Goal: Obtain resource: Download file/media

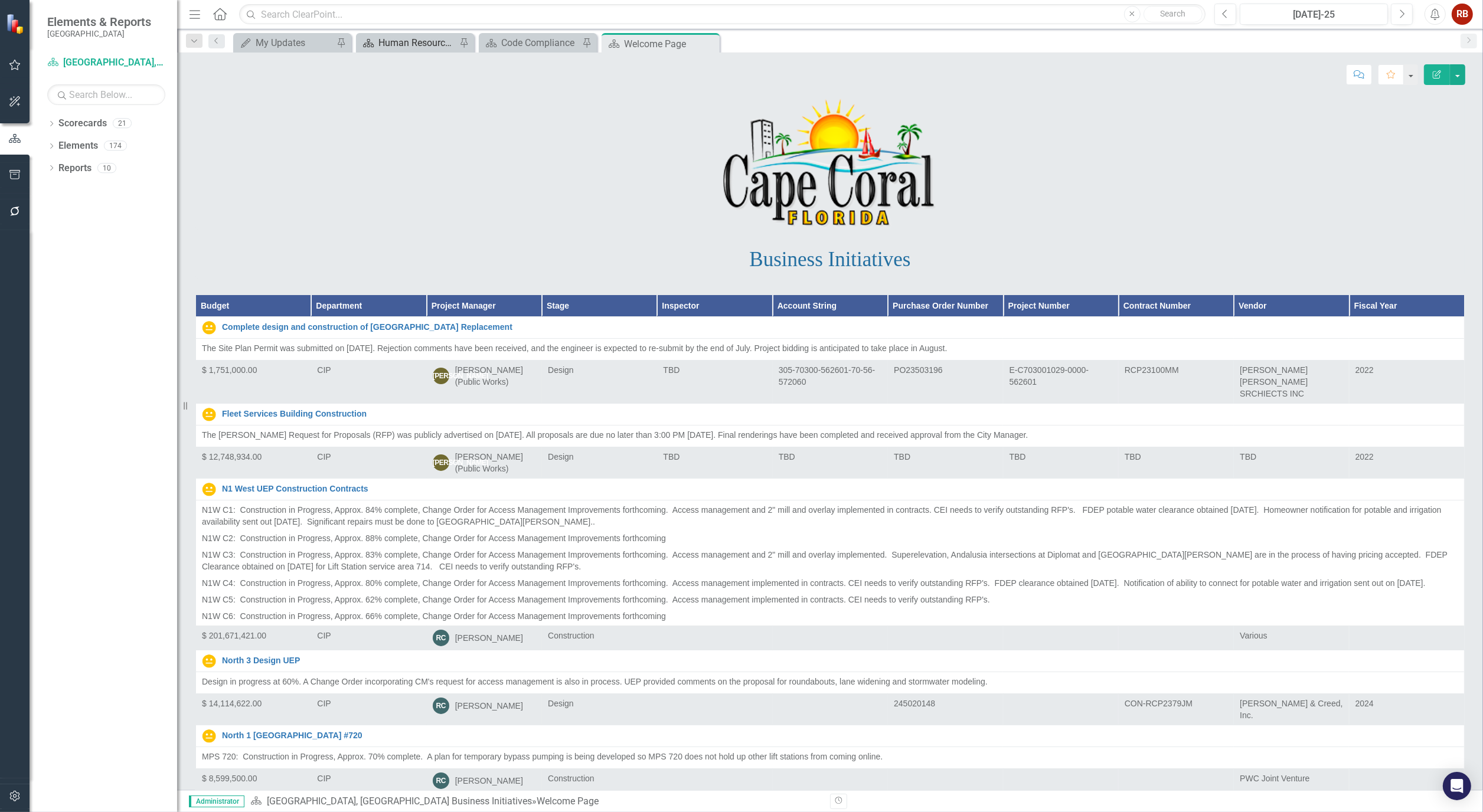
click at [417, 40] on div "Human Resources Analytics Dashboard" at bounding box center [418, 43] width 78 height 15
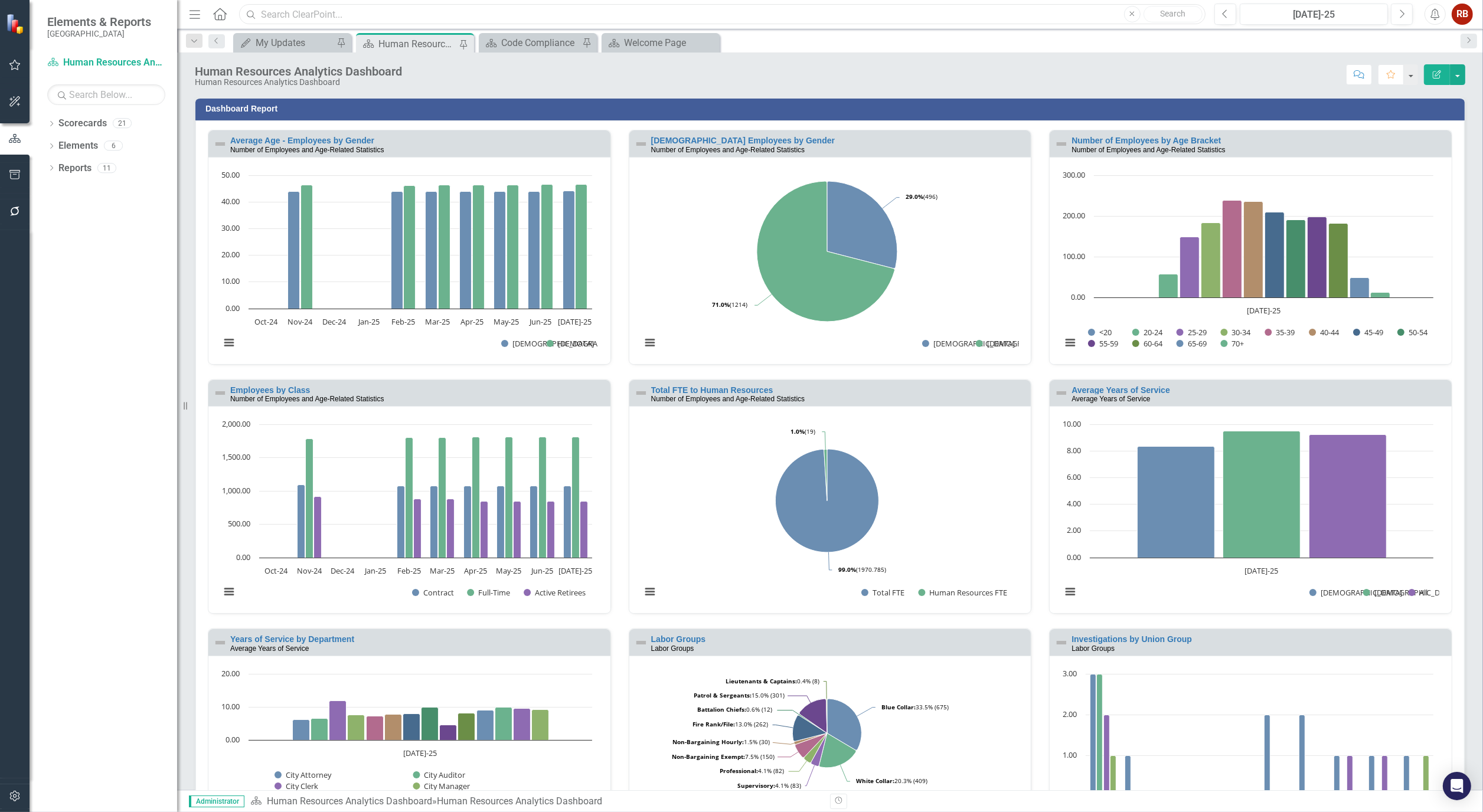
click at [821, 5] on input "text" at bounding box center [722, 15] width 966 height 21
click at [1126, 386] on link "Average Years of Service" at bounding box center [1120, 390] width 98 height 9
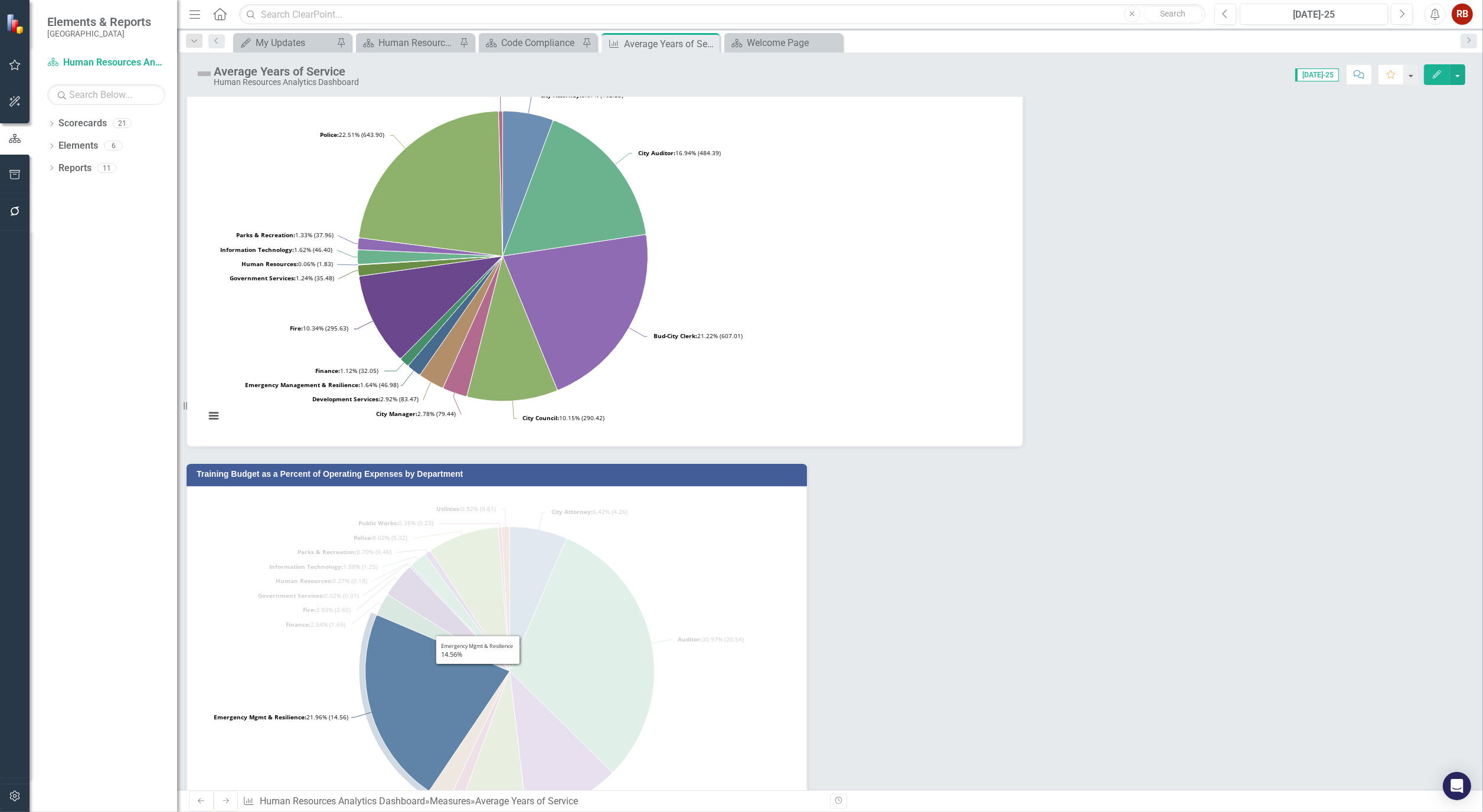
scroll to position [368, 0]
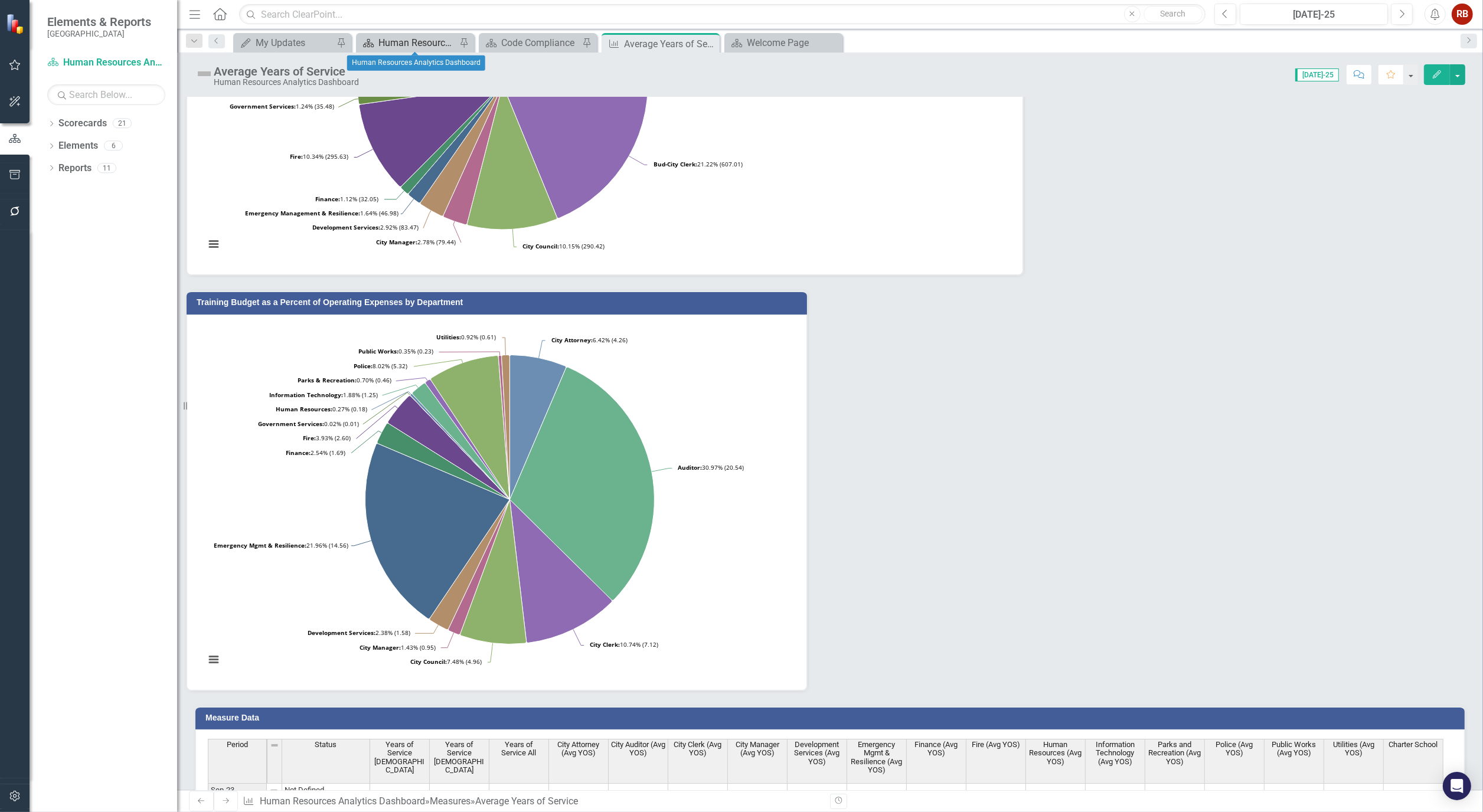
click at [429, 37] on div "Human Resources Analytics Dashboard" at bounding box center [418, 43] width 78 height 15
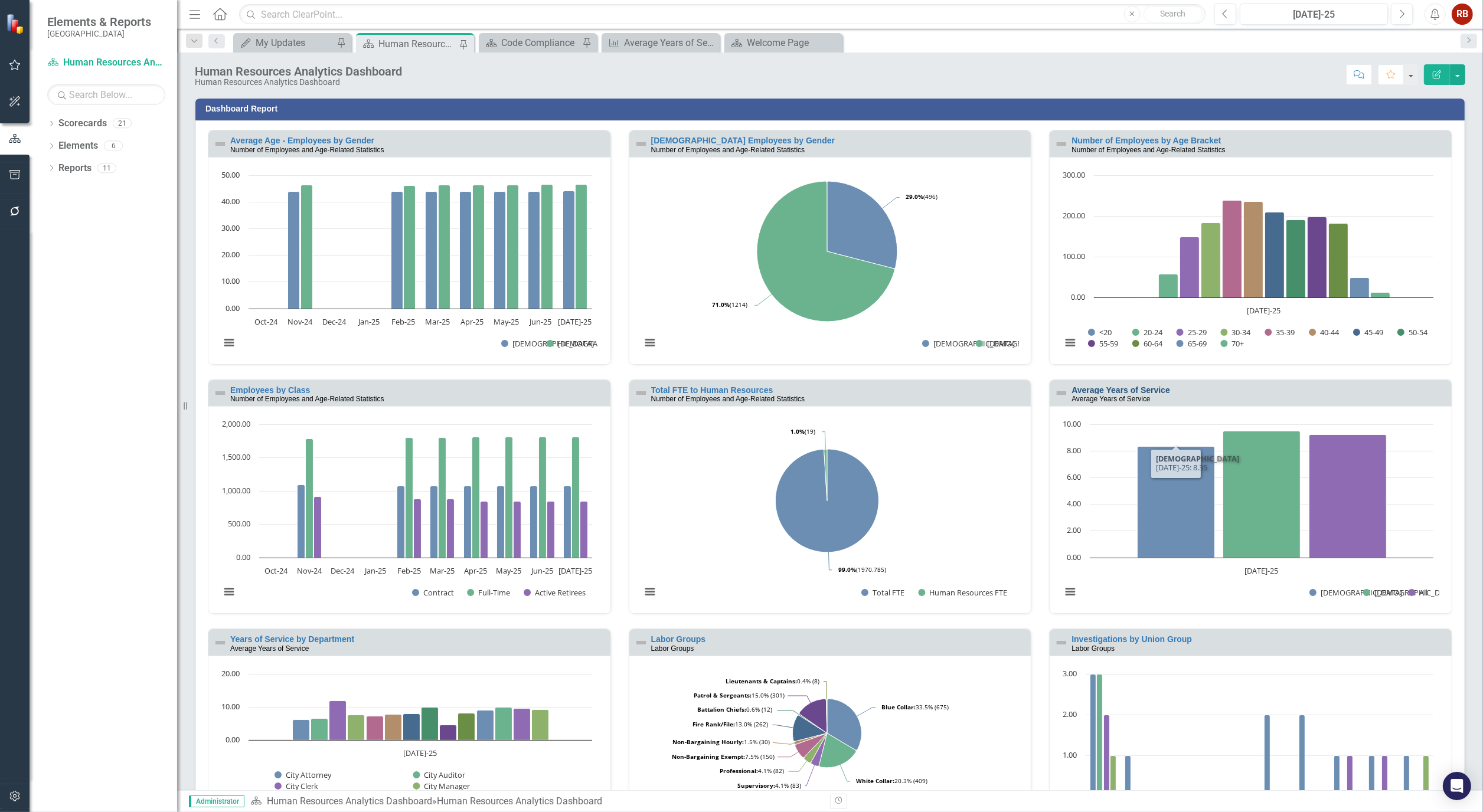
click at [1124, 386] on link "Average Years of Service" at bounding box center [1120, 390] width 98 height 9
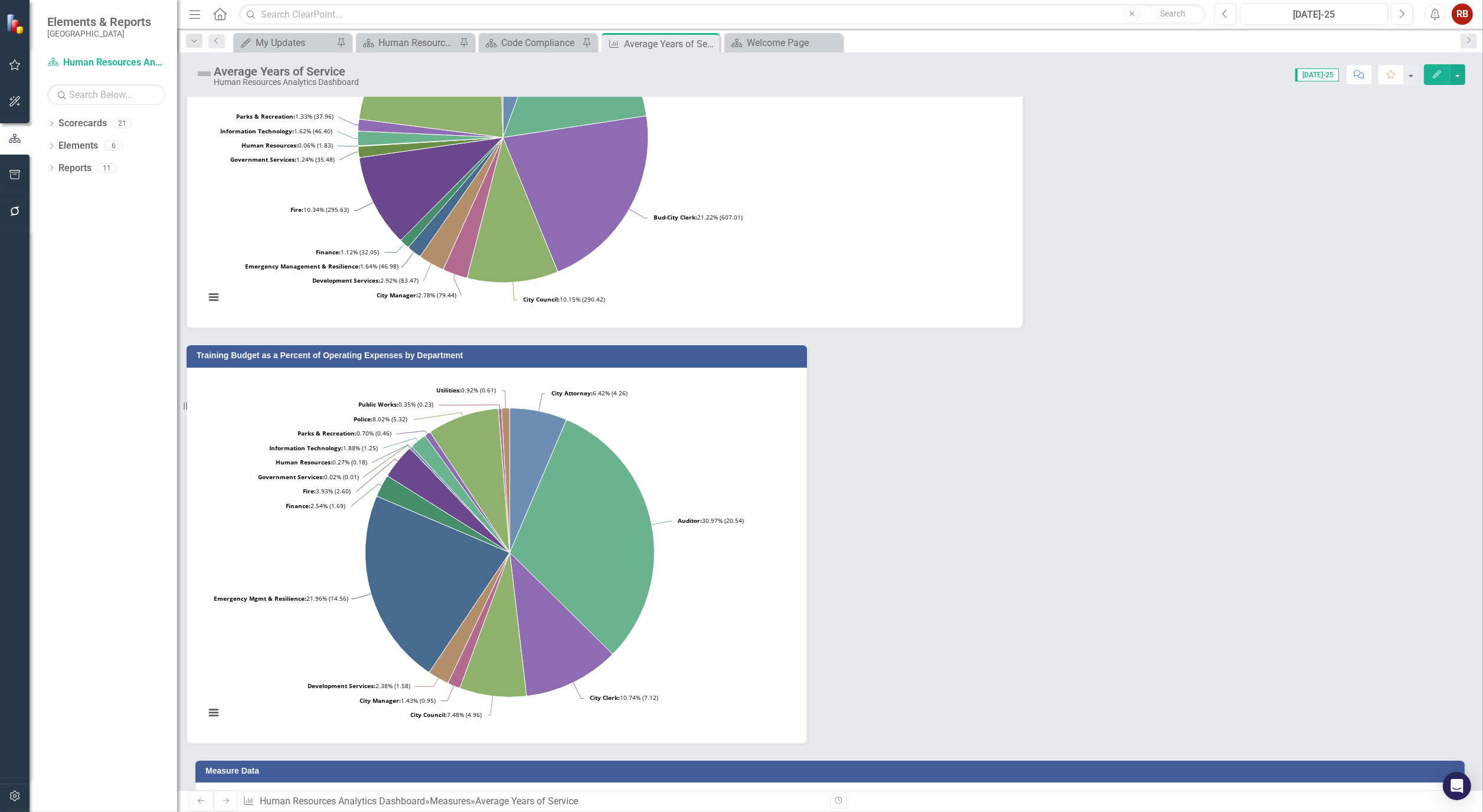
scroll to position [368, 0]
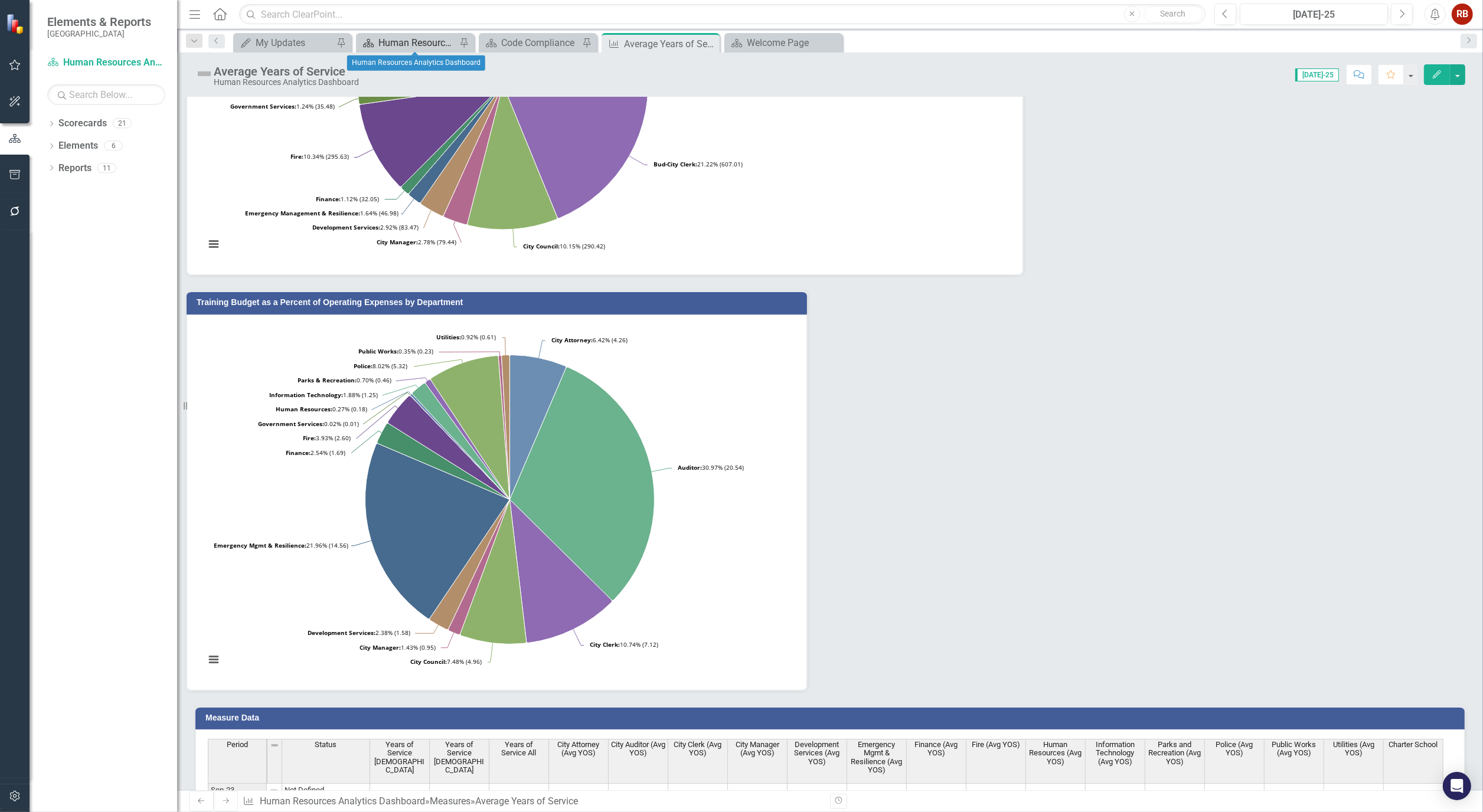
click at [409, 40] on div "Human Resources Analytics Dashboard" at bounding box center [418, 43] width 78 height 15
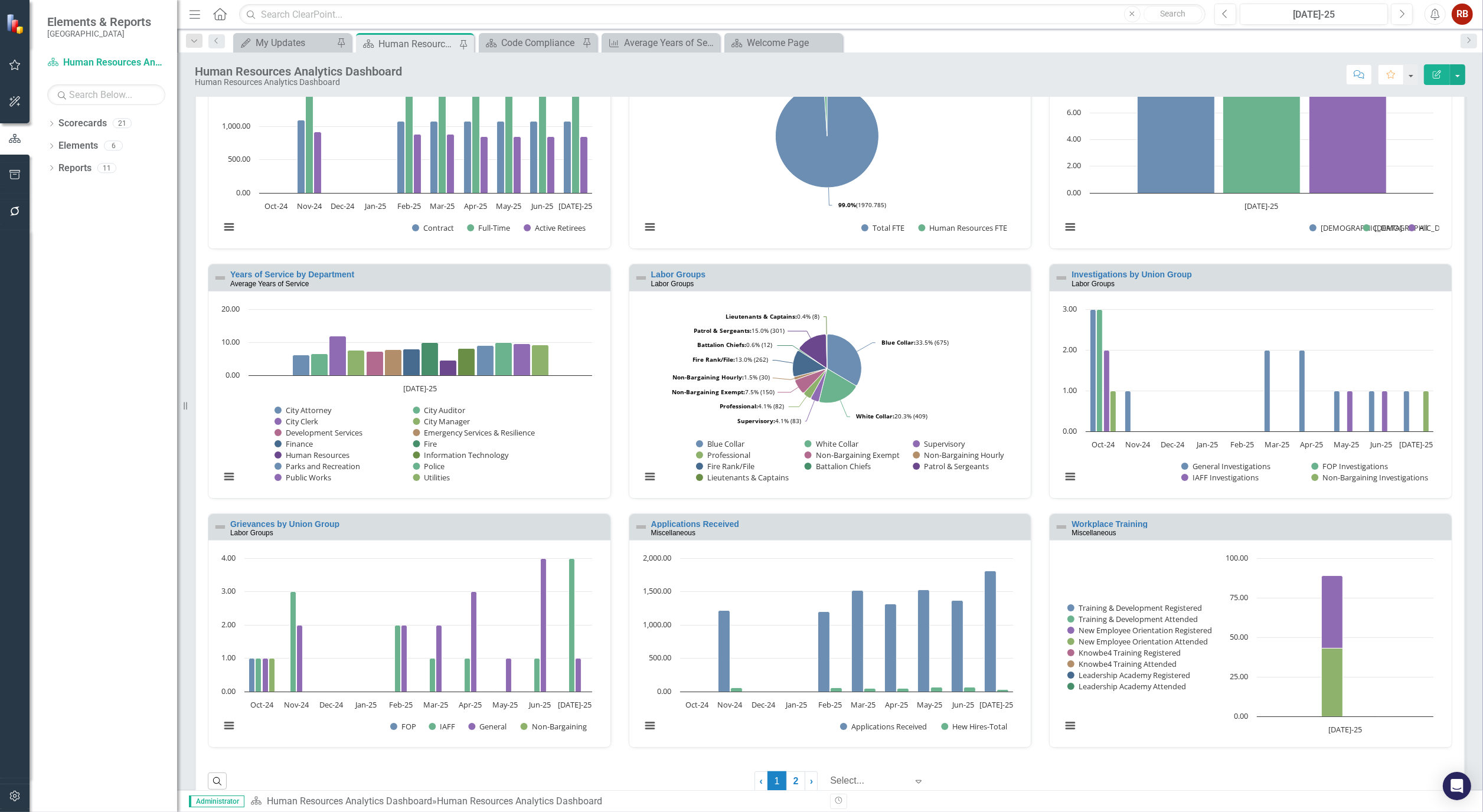
scroll to position [390, 0]
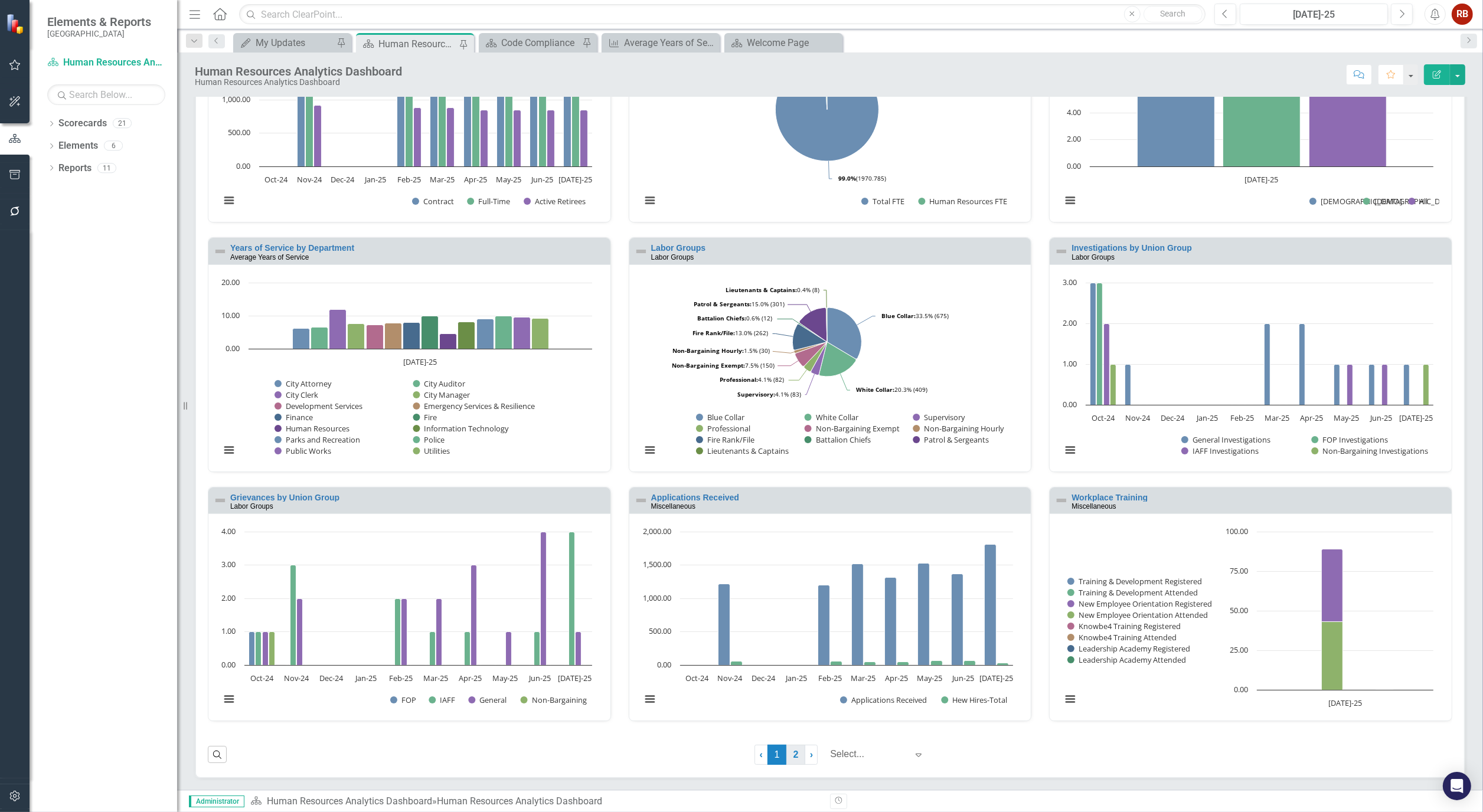
click at [791, 753] on link "2" at bounding box center [795, 755] width 19 height 20
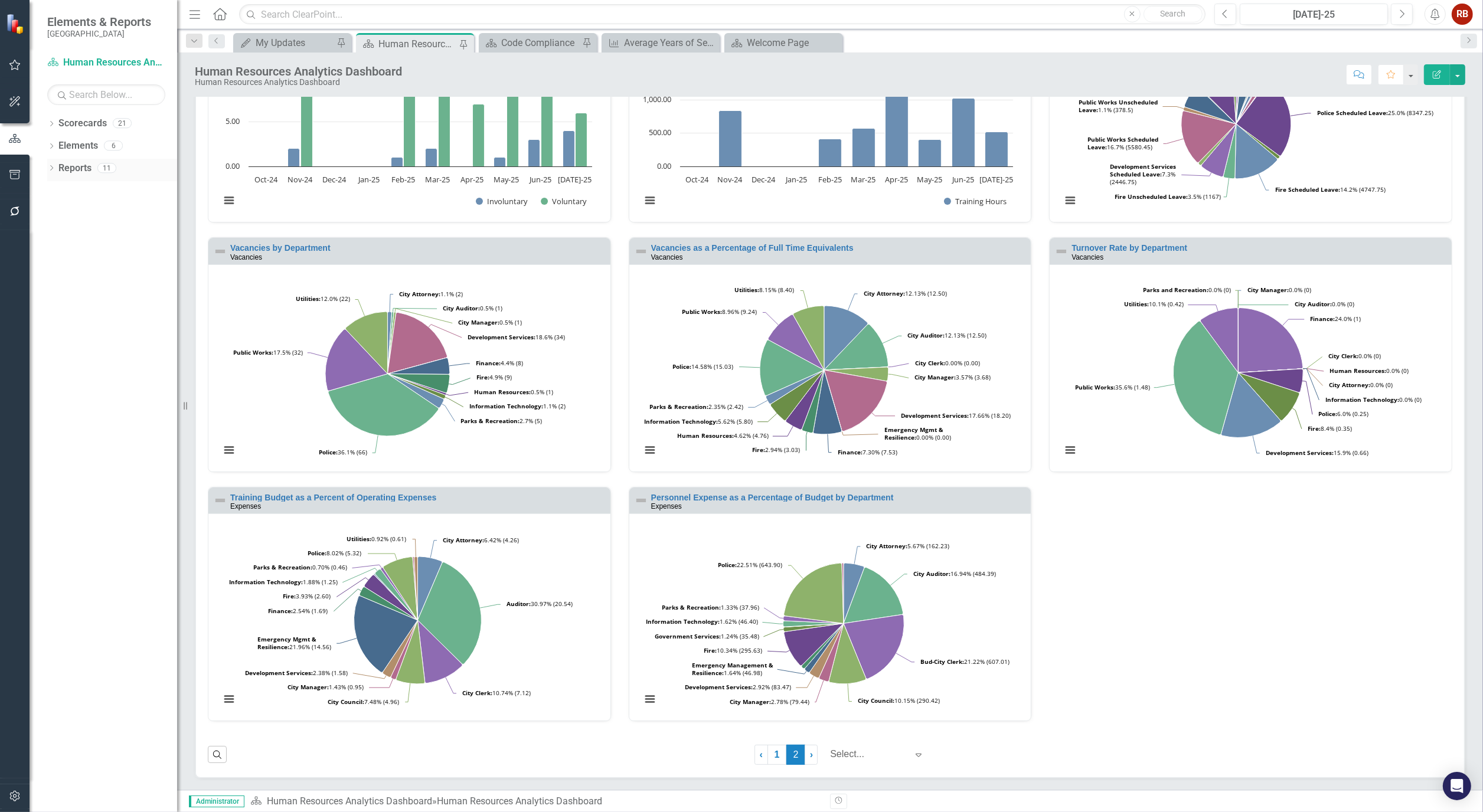
click at [52, 170] on icon "Dropdown" at bounding box center [51, 168] width 8 height 6
click at [43, 274] on icon "Dropdown" at bounding box center [38, 276] width 8 height 6
click at [9, 170] on icon "button" at bounding box center [15, 175] width 13 height 9
click at [83, 75] on link "Briefing Books" at bounding box center [103, 73] width 147 height 14
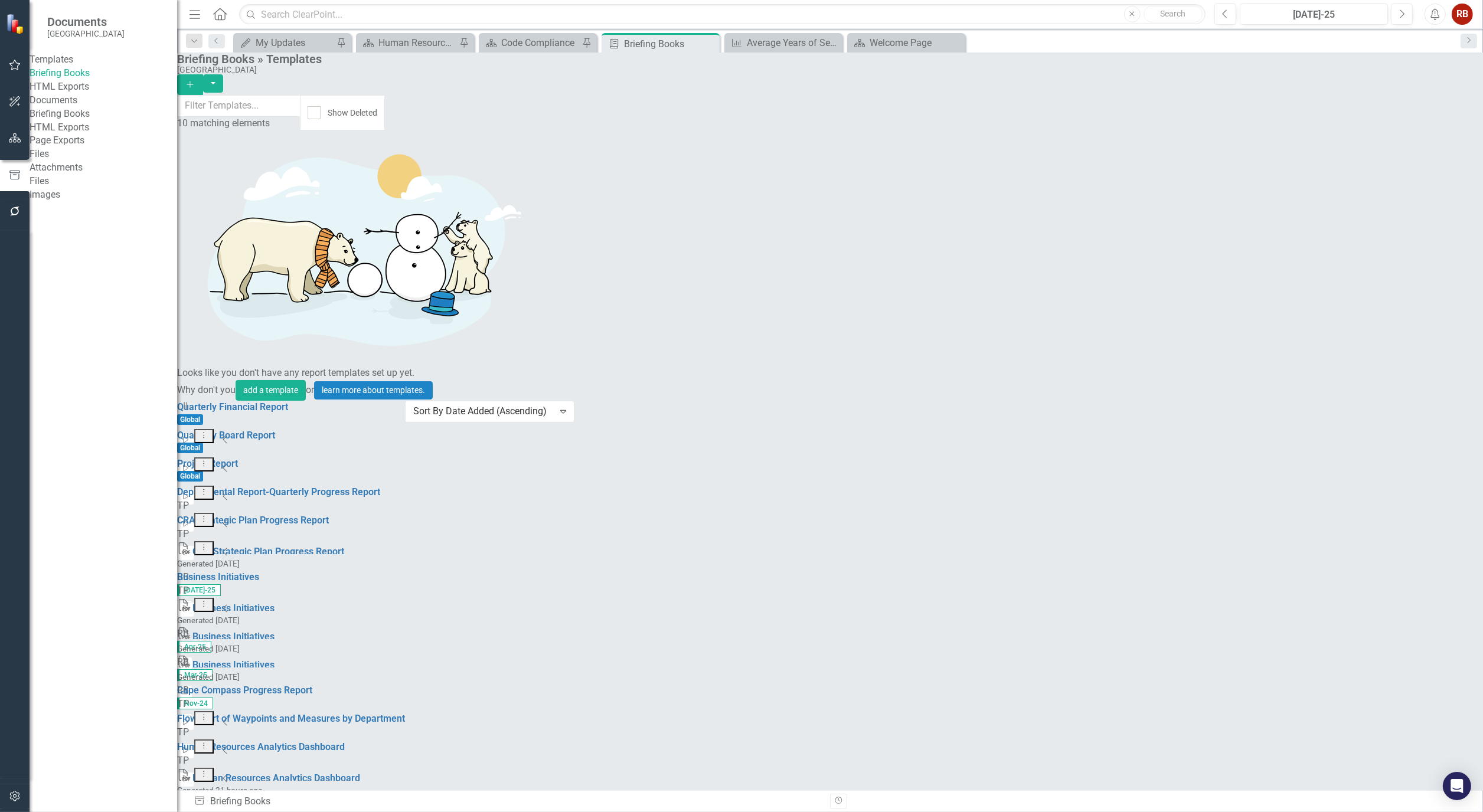
click at [405, 754] on div "TP Start Dropdown Menu Collapse" at bounding box center [291, 770] width 227 height 33
click at [190, 775] on icon "Start" at bounding box center [186, 778] width 9 height 7
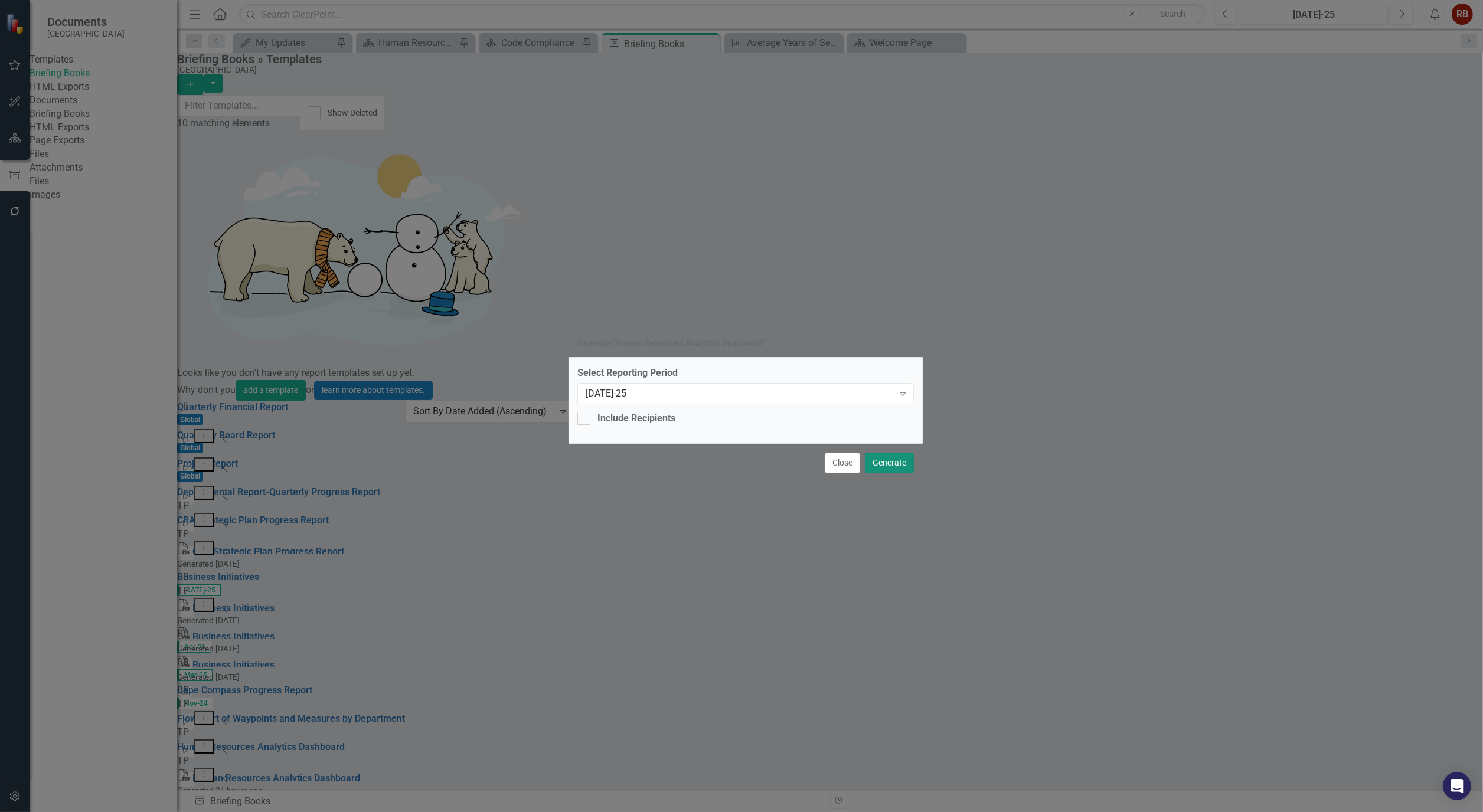
click at [890, 456] on button "Generate" at bounding box center [889, 463] width 49 height 21
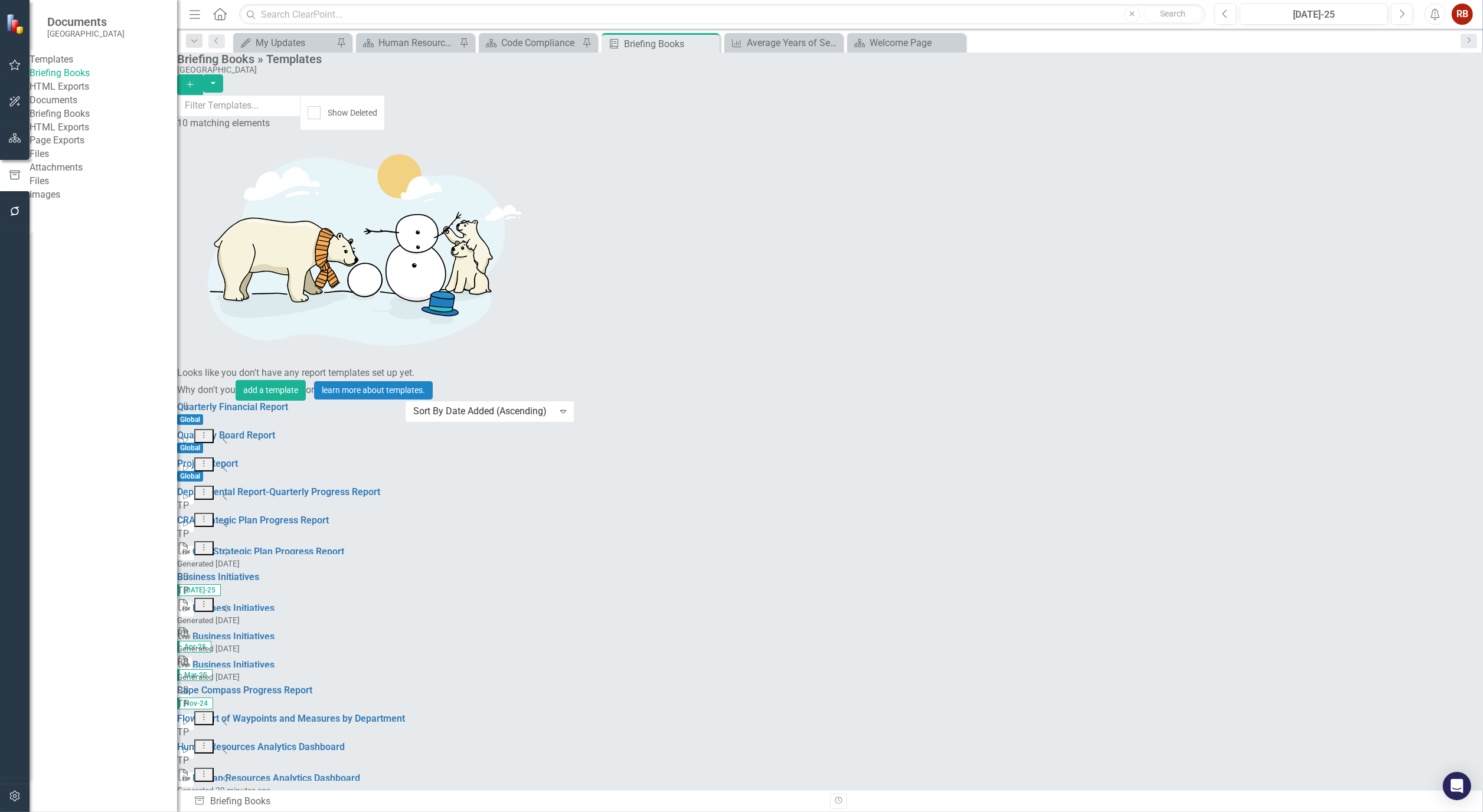
click at [76, 121] on link "Briefing Books" at bounding box center [103, 114] width 147 height 14
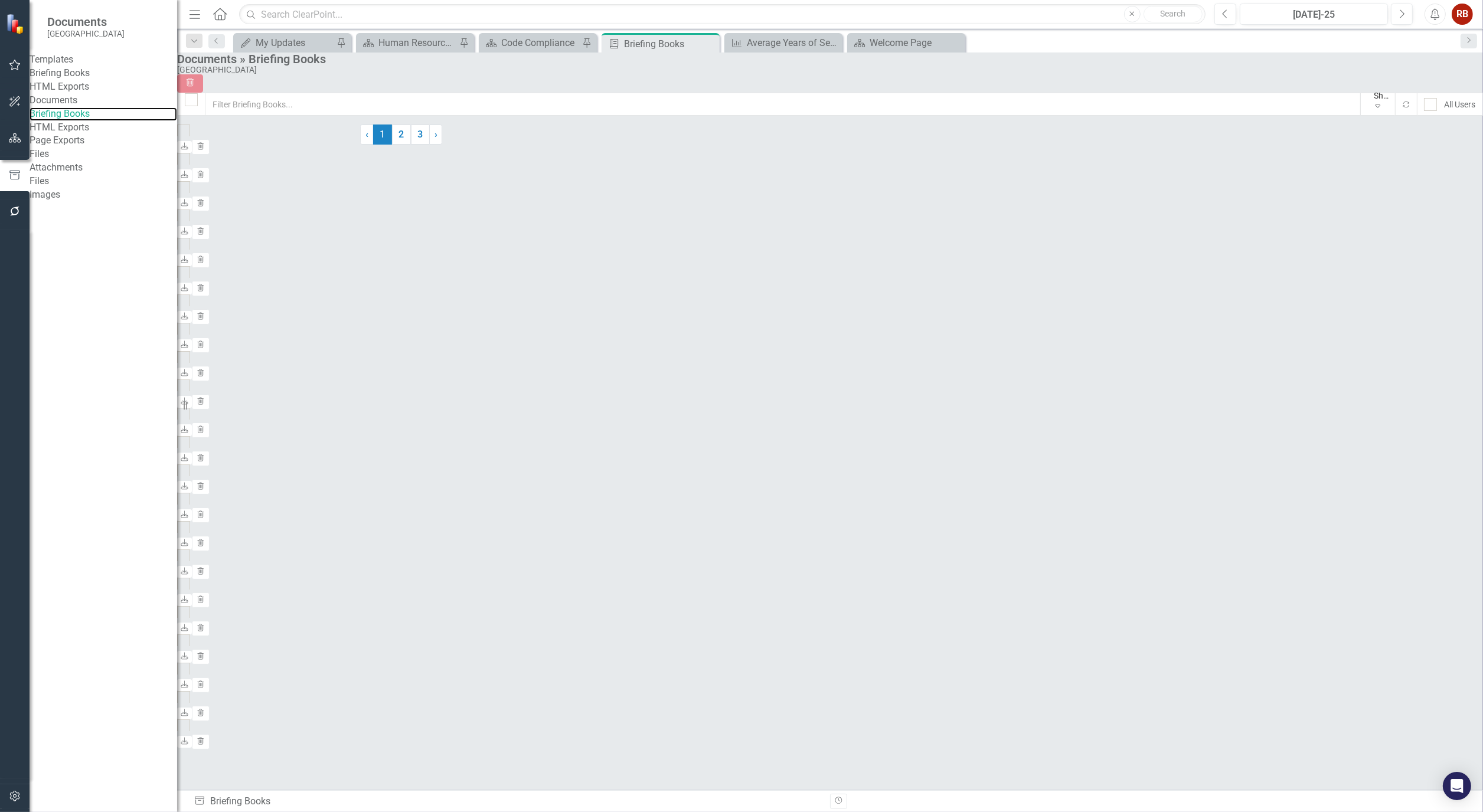
checkbox input "false"
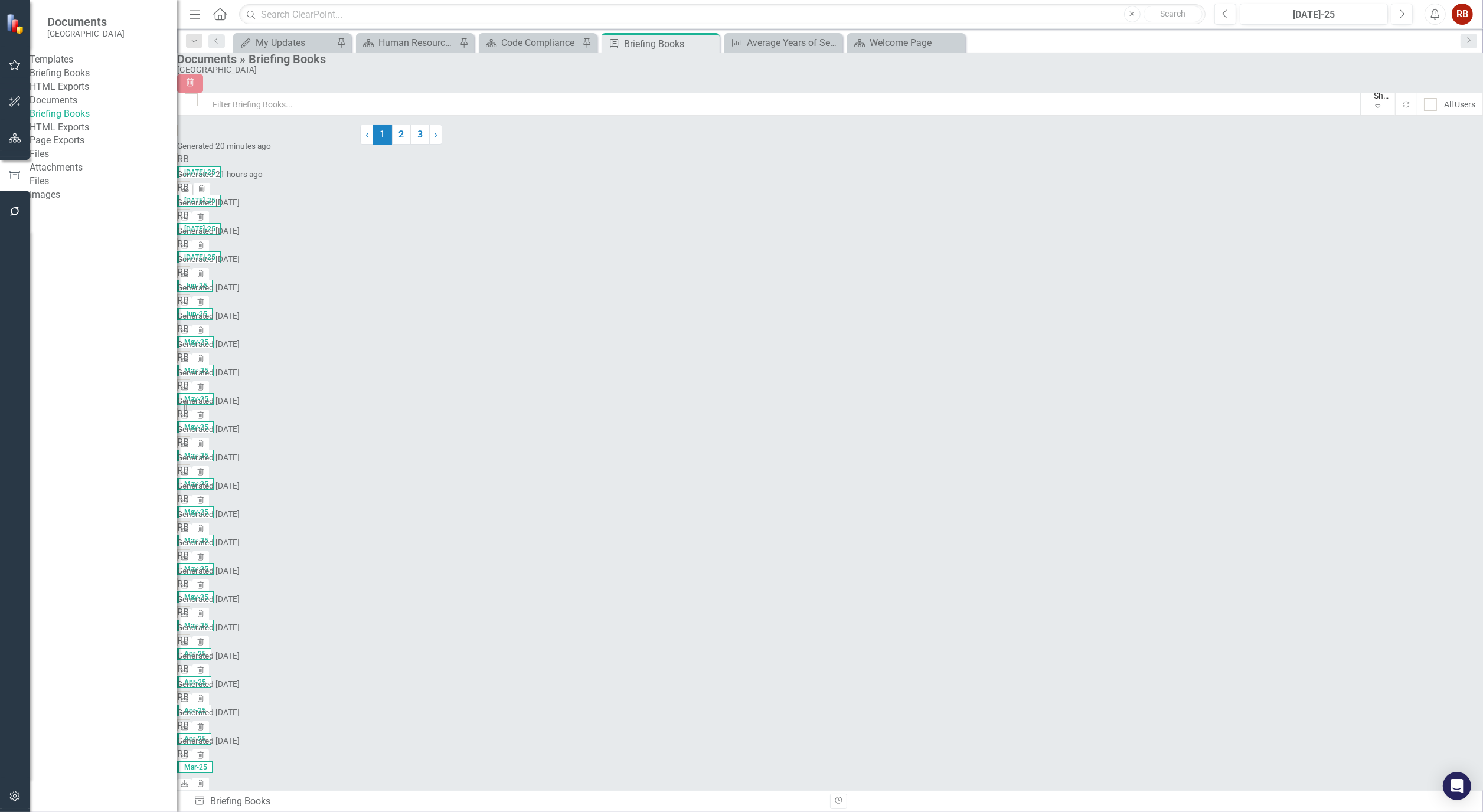
click at [189, 185] on icon "Download" at bounding box center [186, 189] width 9 height 7
click at [398, 36] on div "Human Resources Analytics Dashboard" at bounding box center [418, 43] width 78 height 15
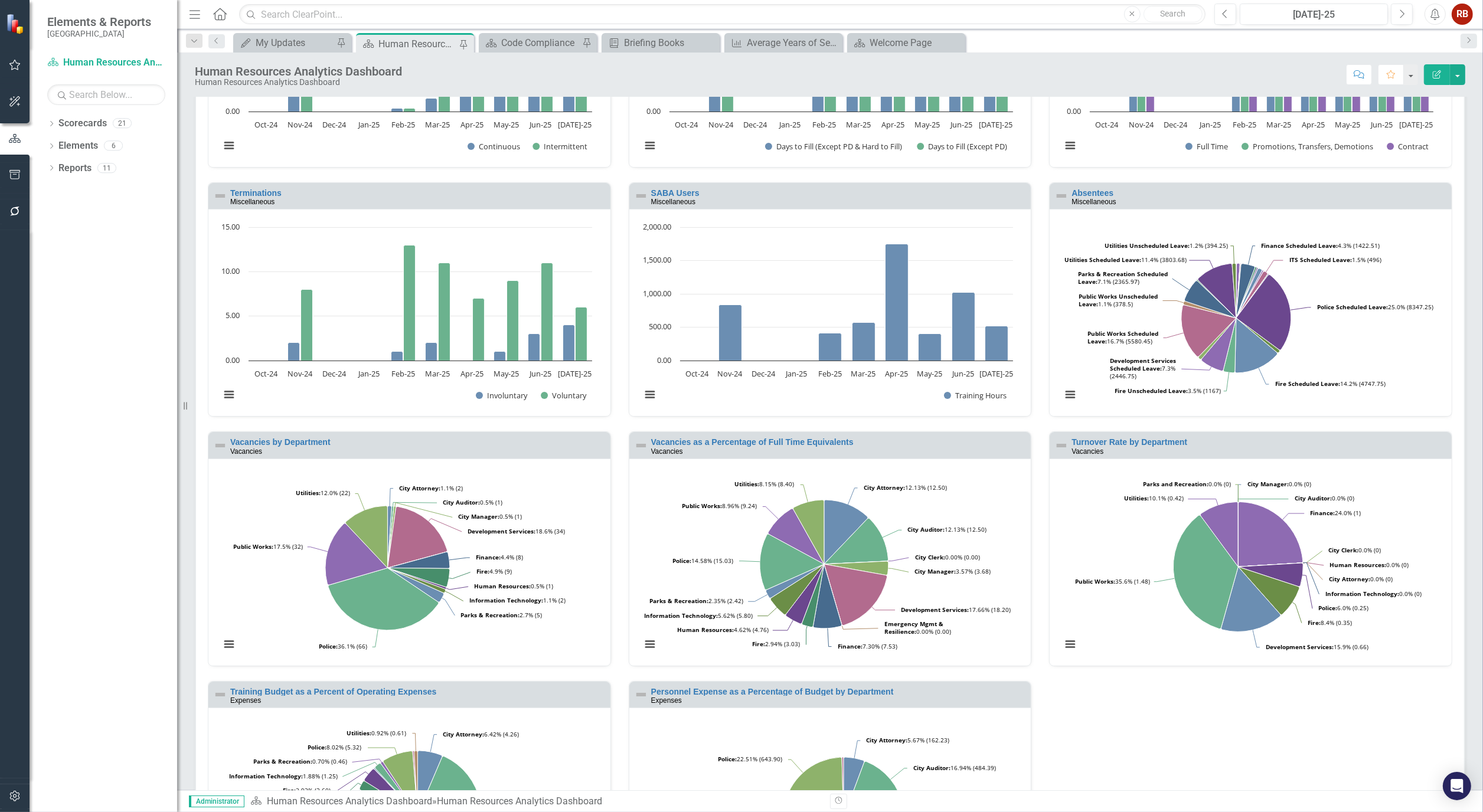
scroll to position [262, 0]
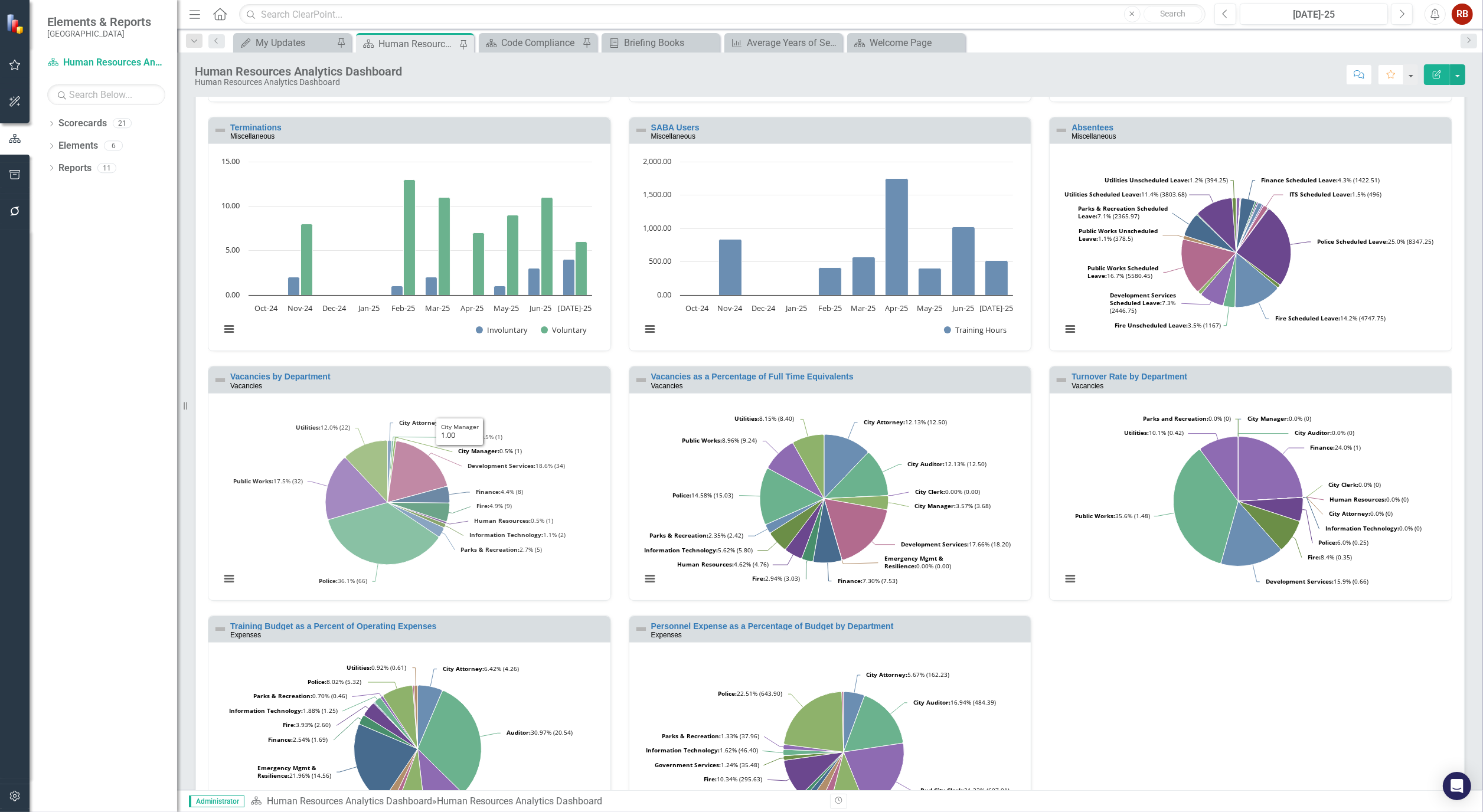
click at [455, 463] on rect "Interactive chart" at bounding box center [406, 501] width 384 height 192
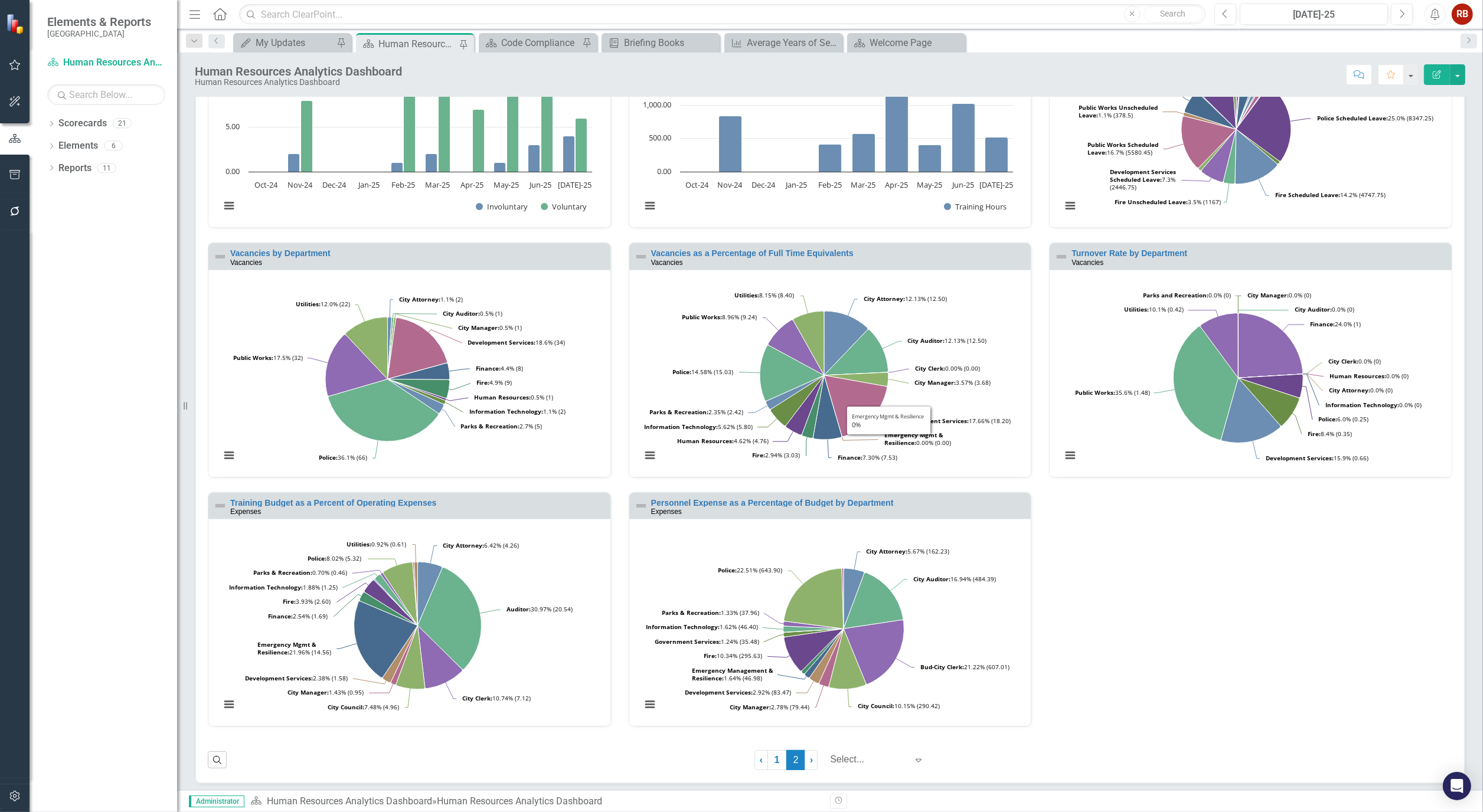
scroll to position [390, 0]
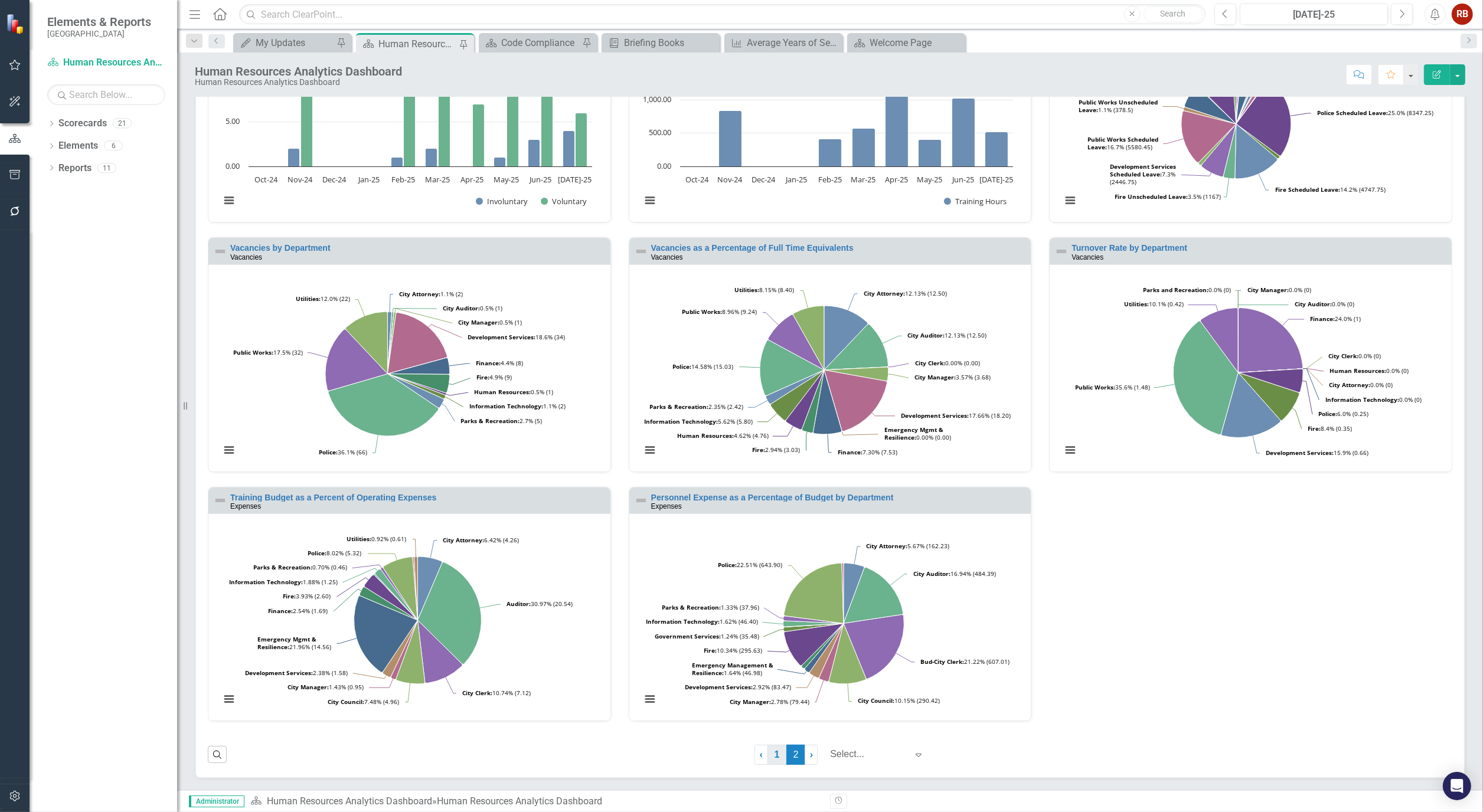
click at [770, 755] on link "1" at bounding box center [776, 755] width 19 height 20
